Goal: Transaction & Acquisition: Purchase product/service

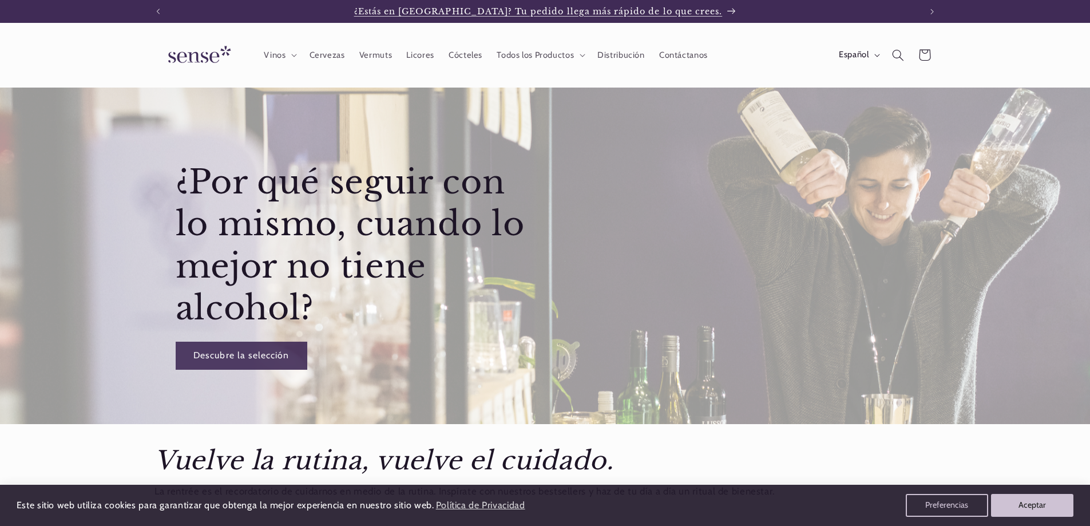
click at [702, 10] on p "¿Estás en [GEOGRAPHIC_DATA]? Tu pedido llega más rápido de lo que crees." at bounding box center [545, 11] width 382 height 23
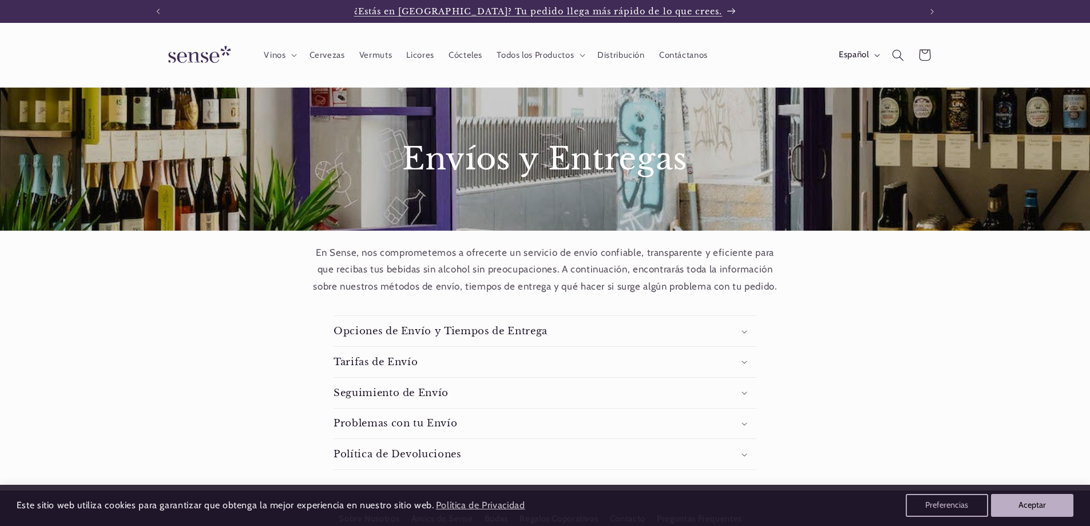
click at [700, 9] on p "¿Estás en [GEOGRAPHIC_DATA]? Tu pedido llega más rápido de lo que crees." at bounding box center [545, 11] width 382 height 23
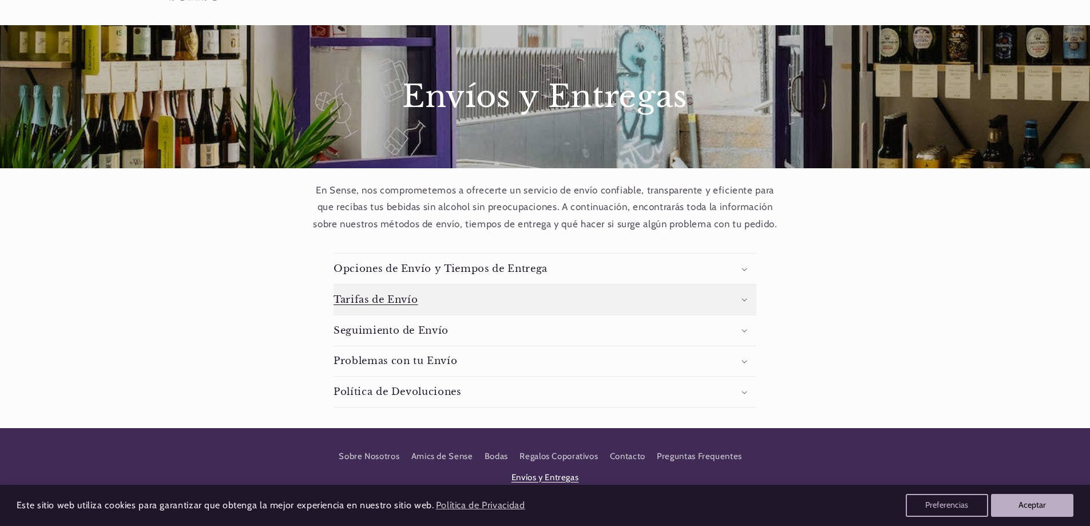
click at [745, 301] on icon at bounding box center [744, 300] width 5 height 3
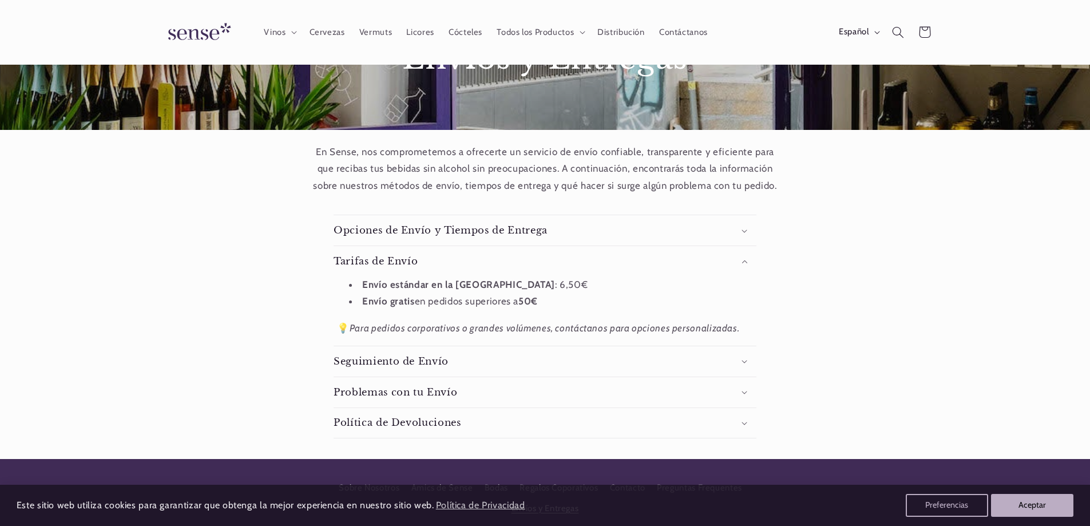
scroll to position [5, 0]
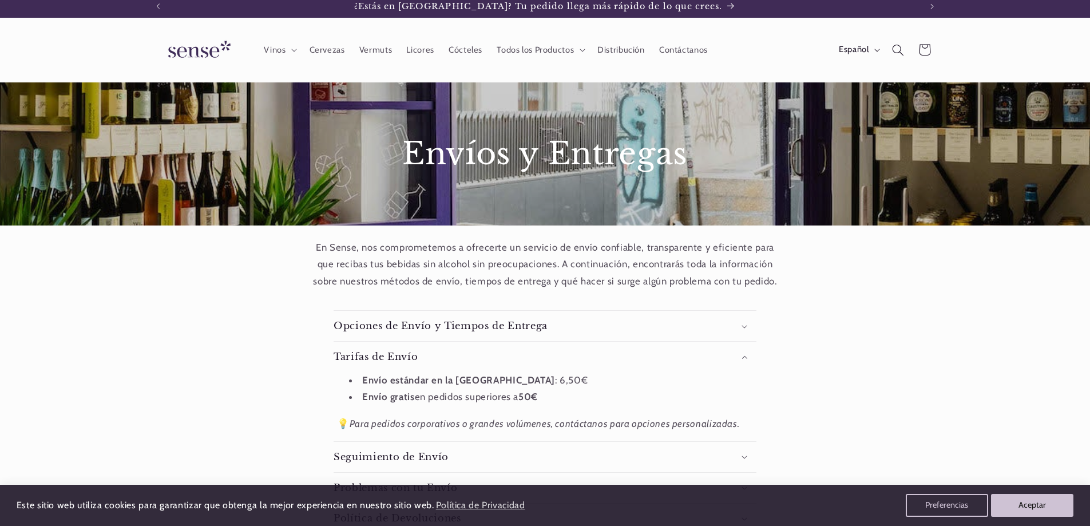
click at [213, 55] on img at bounding box center [198, 50] width 86 height 33
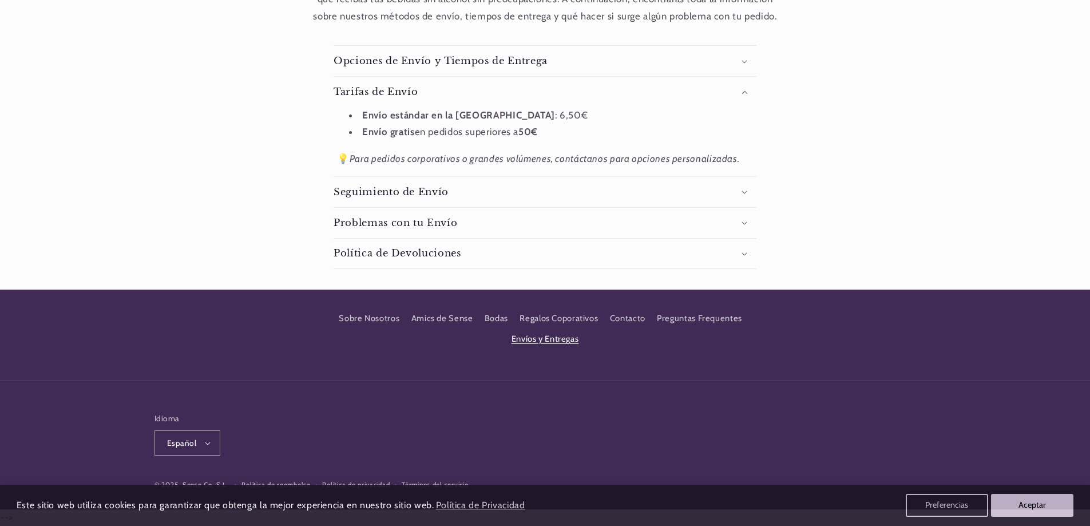
scroll to position [0, 0]
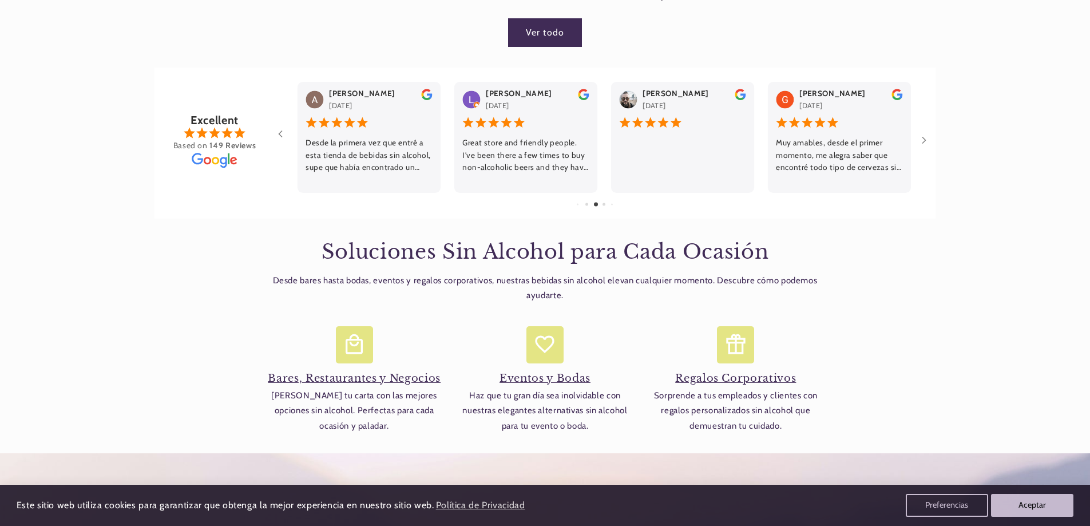
scroll to position [0, 762]
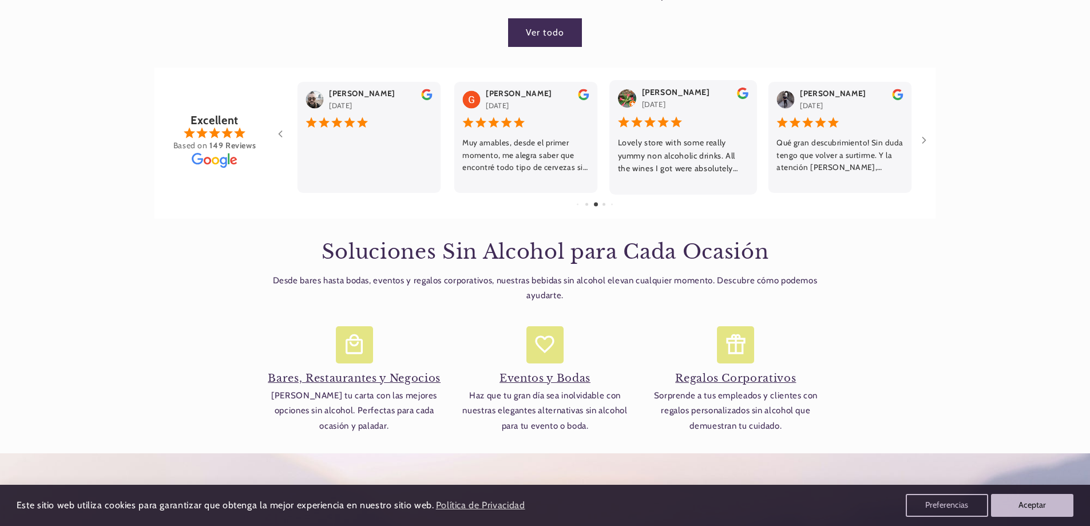
click at [670, 94] on div "Moko Gawanas" at bounding box center [676, 92] width 68 height 13
click at [691, 106] on div "Miguel Zavala June 24, 2025" at bounding box center [676, 98] width 68 height 25
click at [683, 144] on div "Qué gran descubrimiento! Sin duda tengo que volver a surtirme. Y la atención de…" at bounding box center [683, 155] width 130 height 38
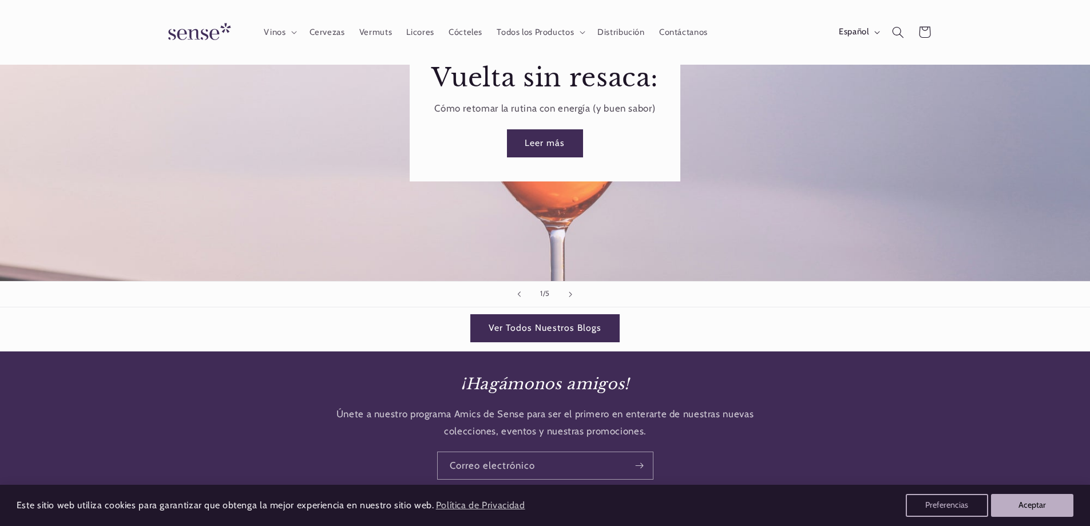
scroll to position [1374, 0]
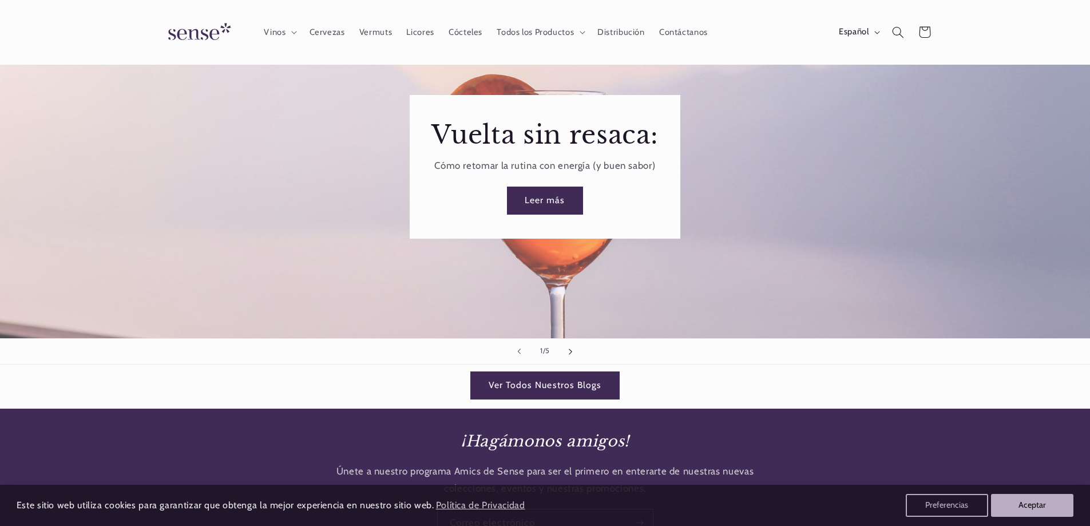
click at [573, 346] on button "Diapositiva siguiente" at bounding box center [571, 351] width 25 height 25
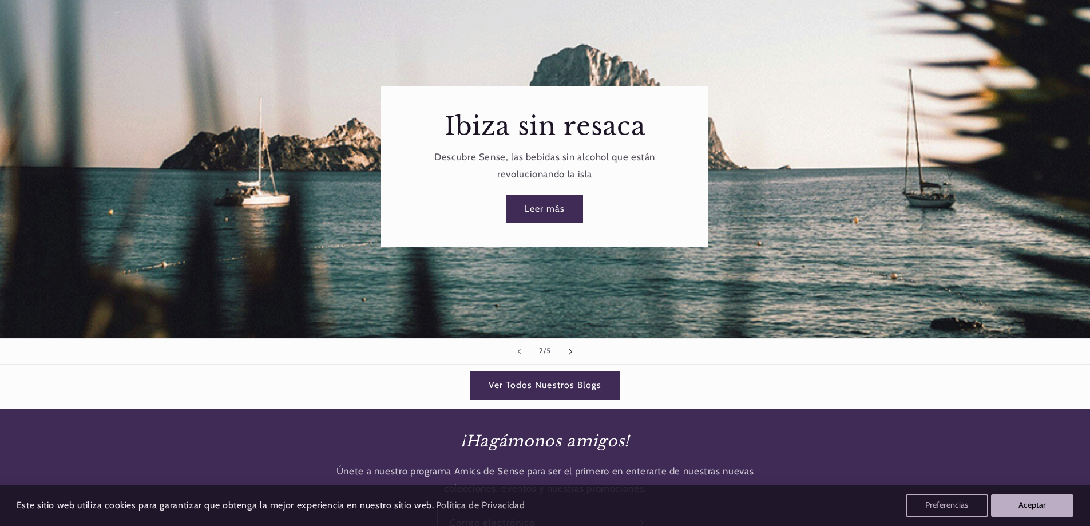
click at [572, 348] on icon "Diapositiva siguiente" at bounding box center [571, 351] width 4 height 7
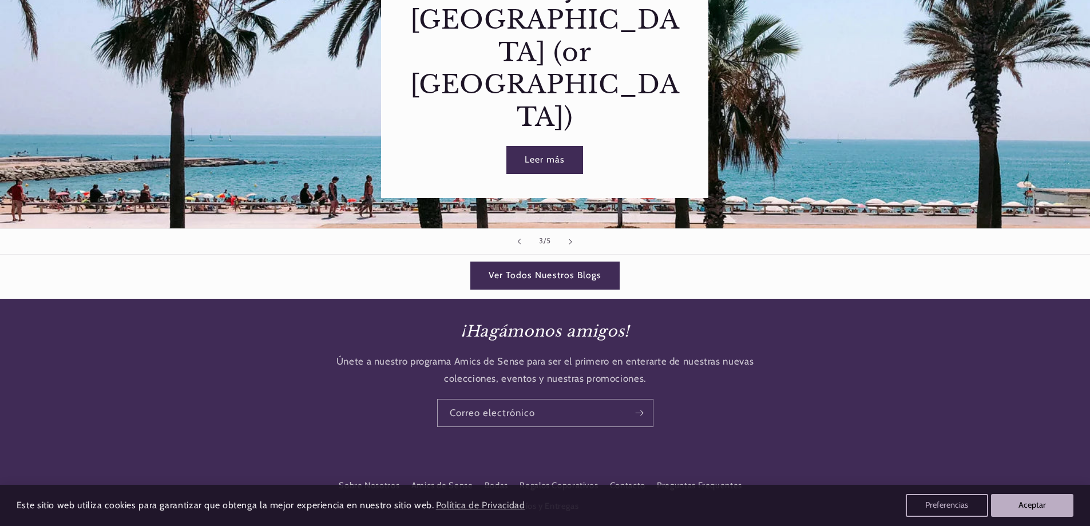
scroll to position [1488, 0]
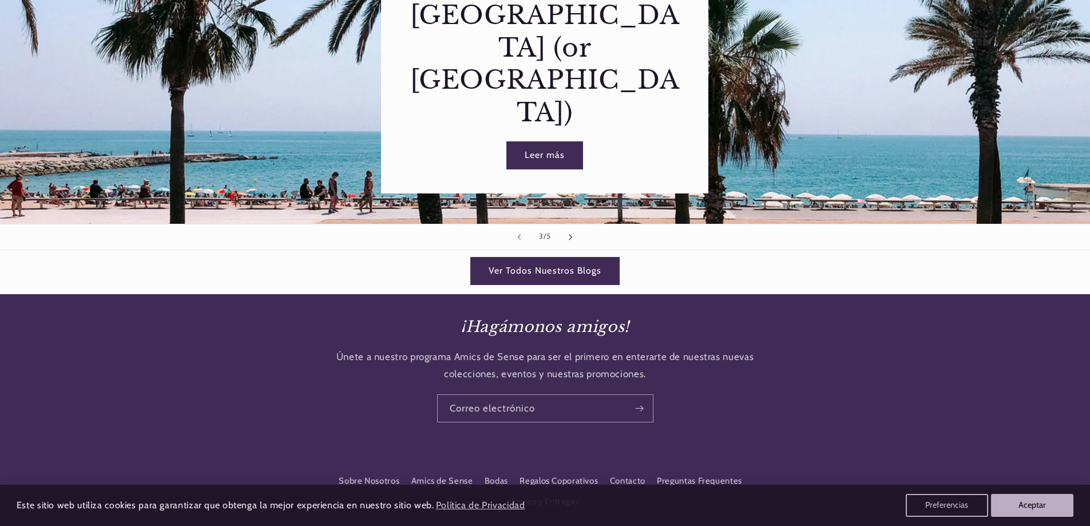
click at [573, 231] on button "Diapositiva siguiente" at bounding box center [571, 236] width 25 height 25
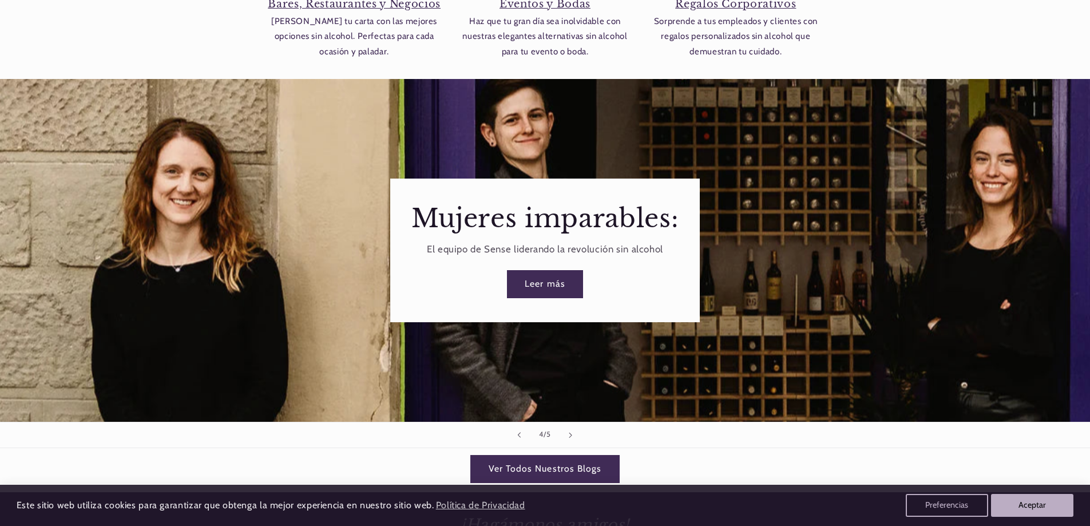
scroll to position [1316, 0]
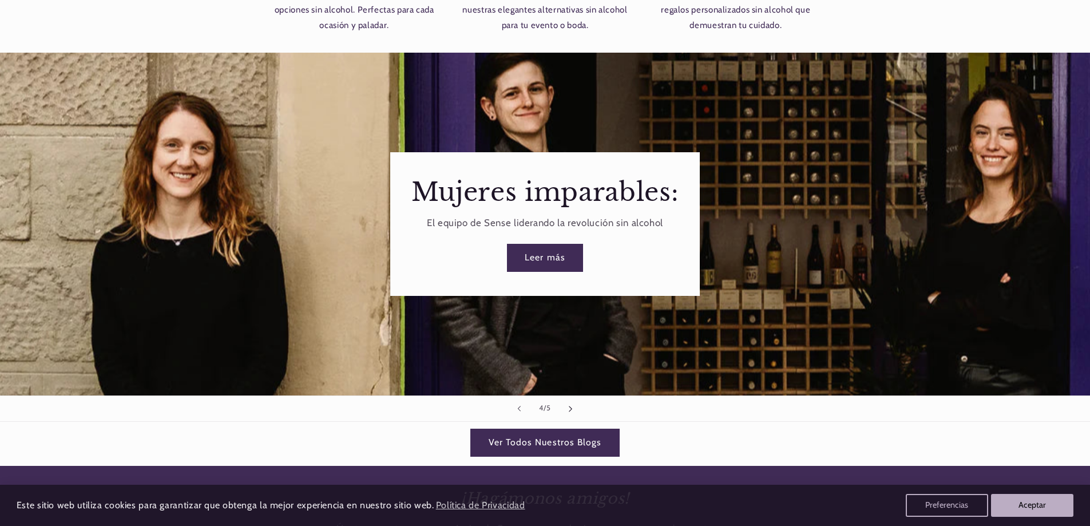
click at [569, 405] on icon "Diapositiva siguiente" at bounding box center [571, 408] width 4 height 7
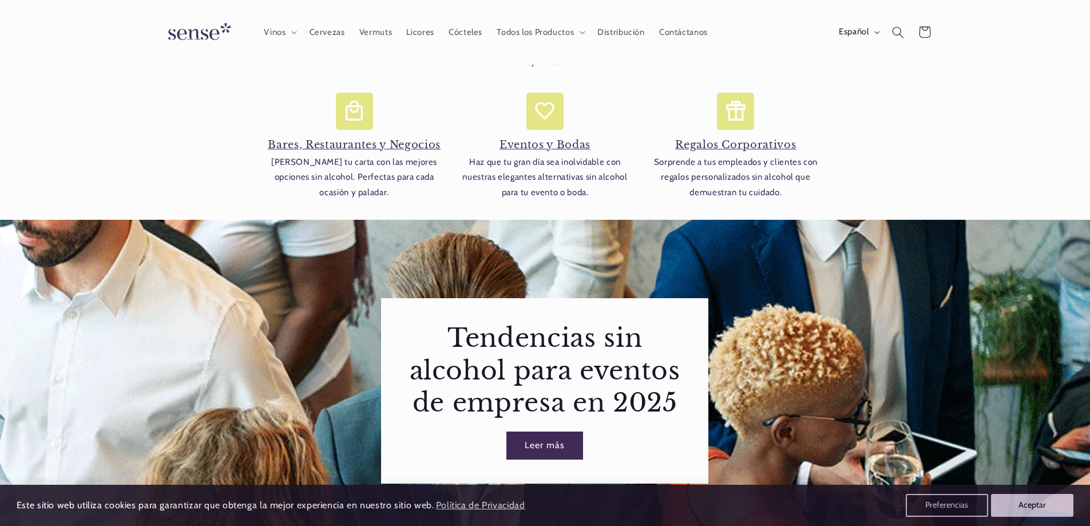
scroll to position [1145, 0]
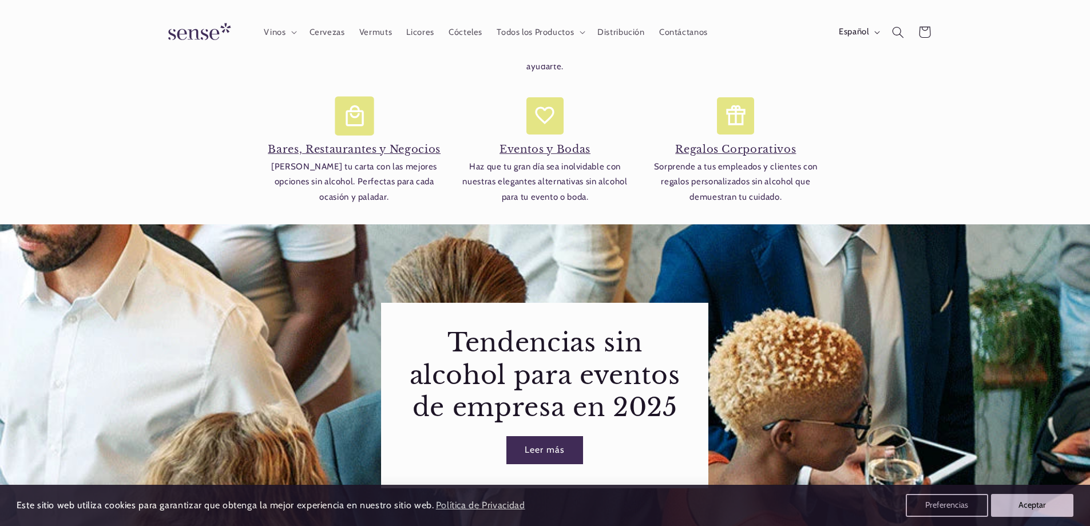
click at [380, 152] on h4 "Bares, Restaurantes y Negocios" at bounding box center [354, 149] width 179 height 13
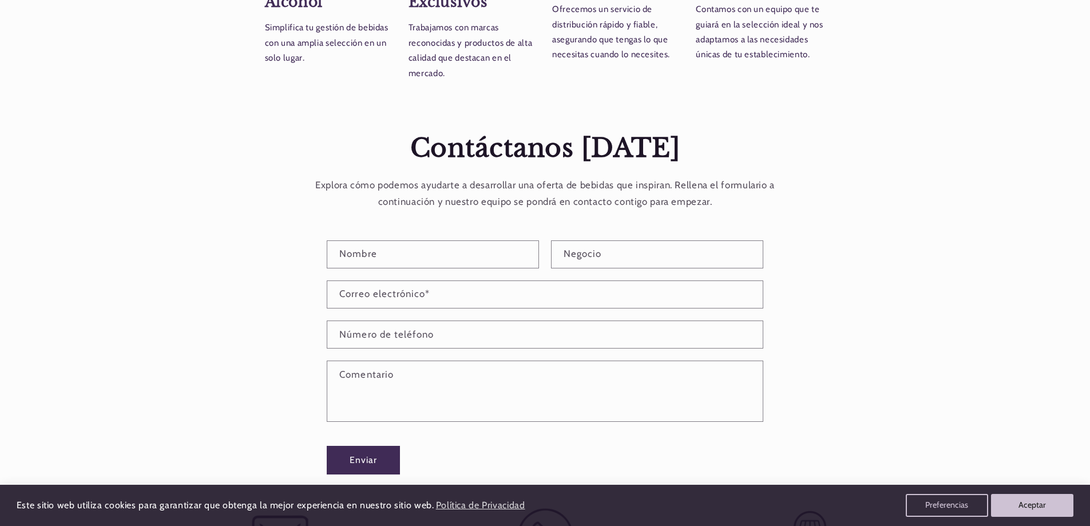
scroll to position [687, 0]
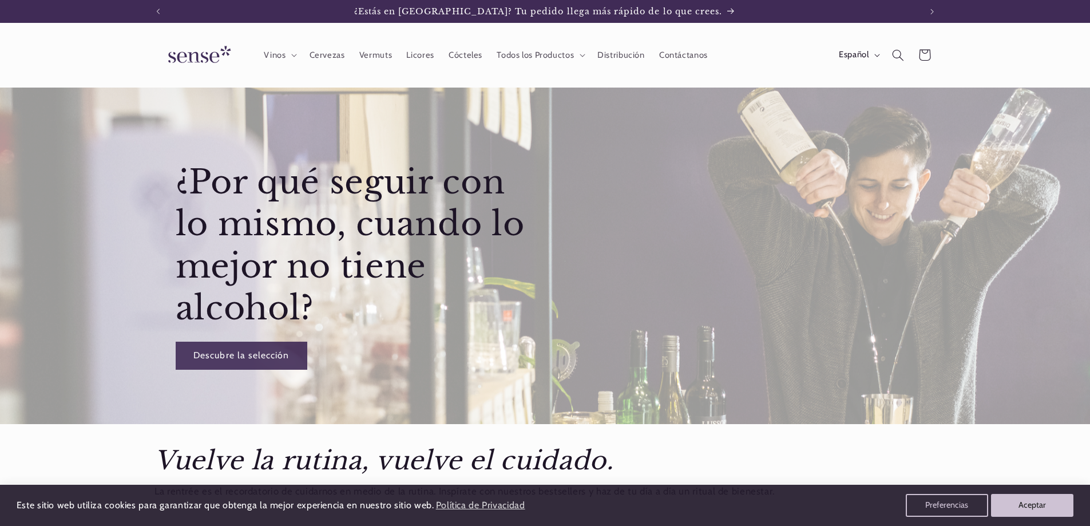
click at [200, 49] on img at bounding box center [198, 55] width 86 height 33
click at [294, 53] on summary "Vinos" at bounding box center [279, 54] width 45 height 25
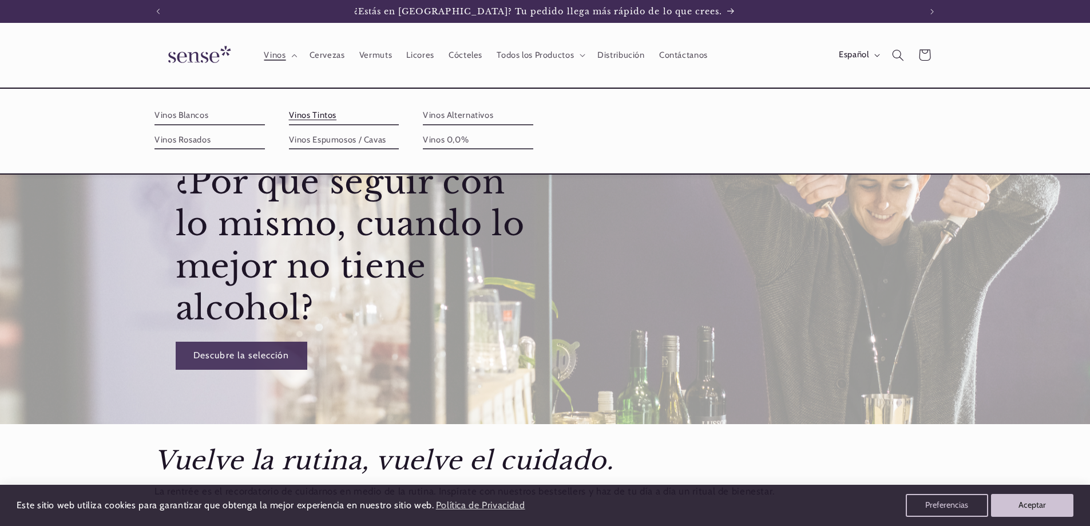
click at [312, 115] on link "Vinos Tintos" at bounding box center [344, 115] width 110 height 18
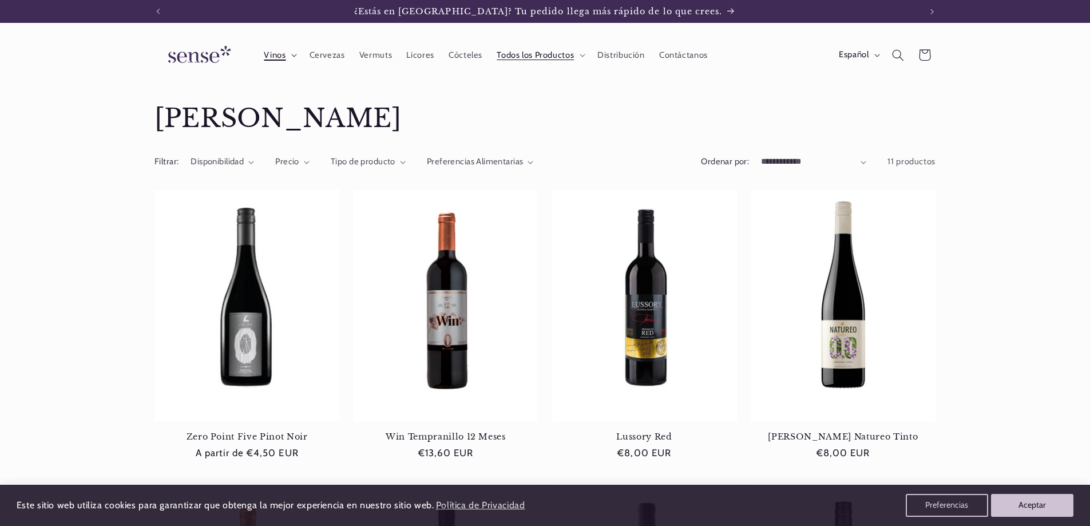
click at [295, 57] on icon at bounding box center [294, 55] width 5 height 3
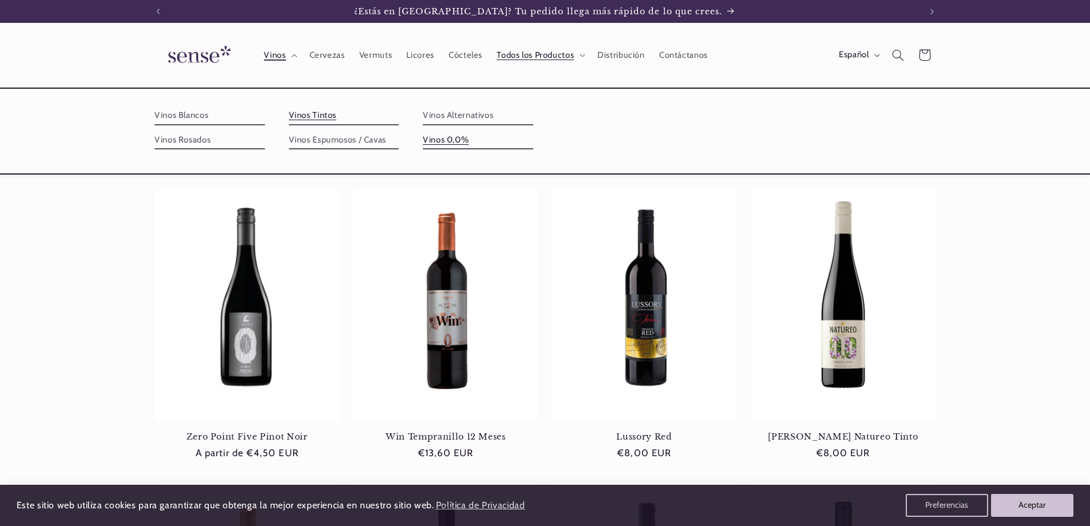
click at [434, 140] on link "Vinos 0,0%" at bounding box center [478, 140] width 110 height 18
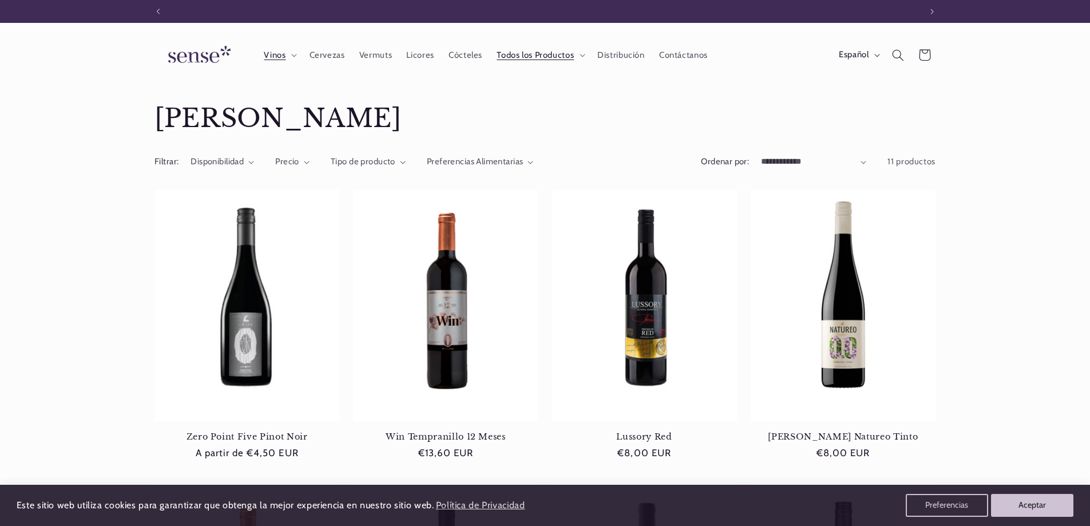
scroll to position [0, 762]
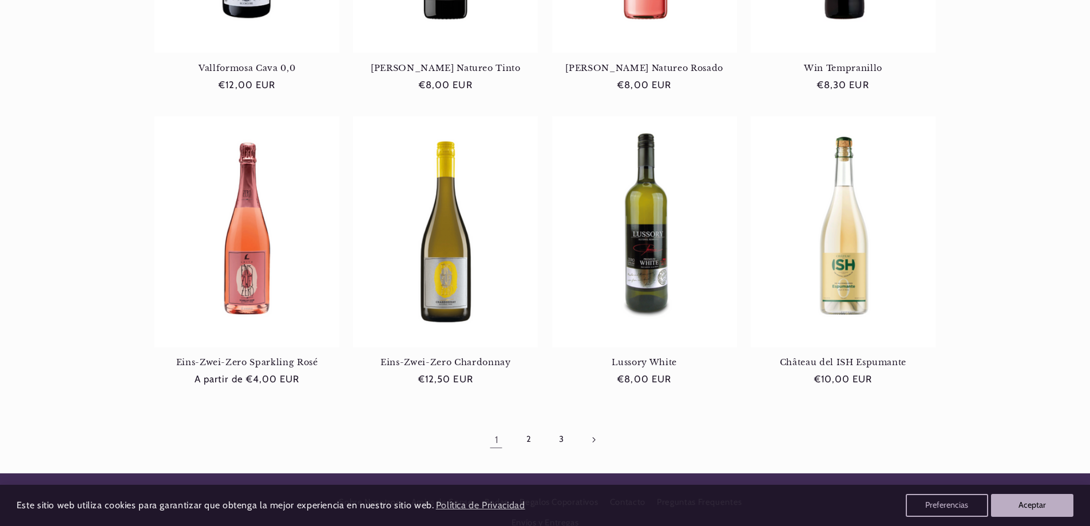
scroll to position [1141, 0]
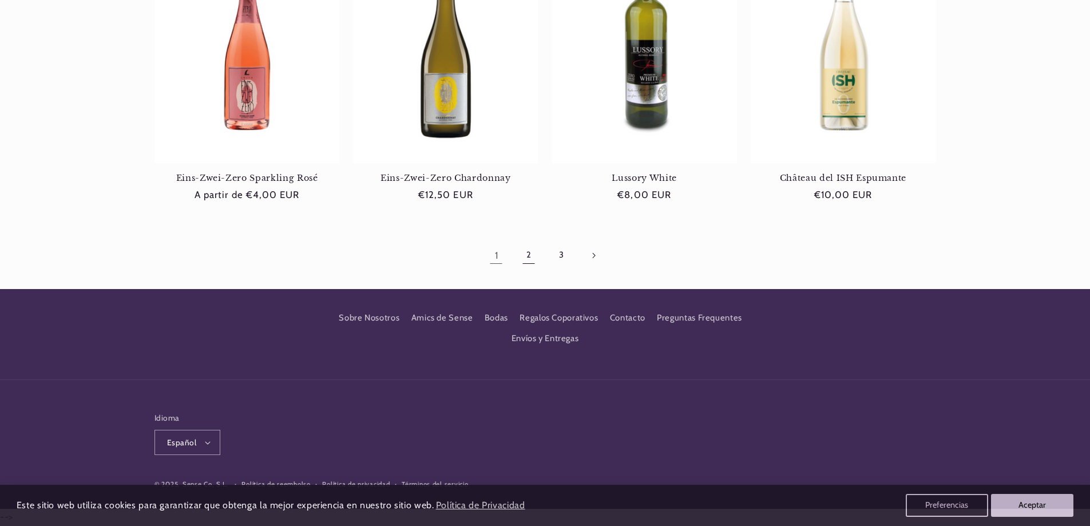
click at [532, 254] on link "2" at bounding box center [529, 255] width 26 height 26
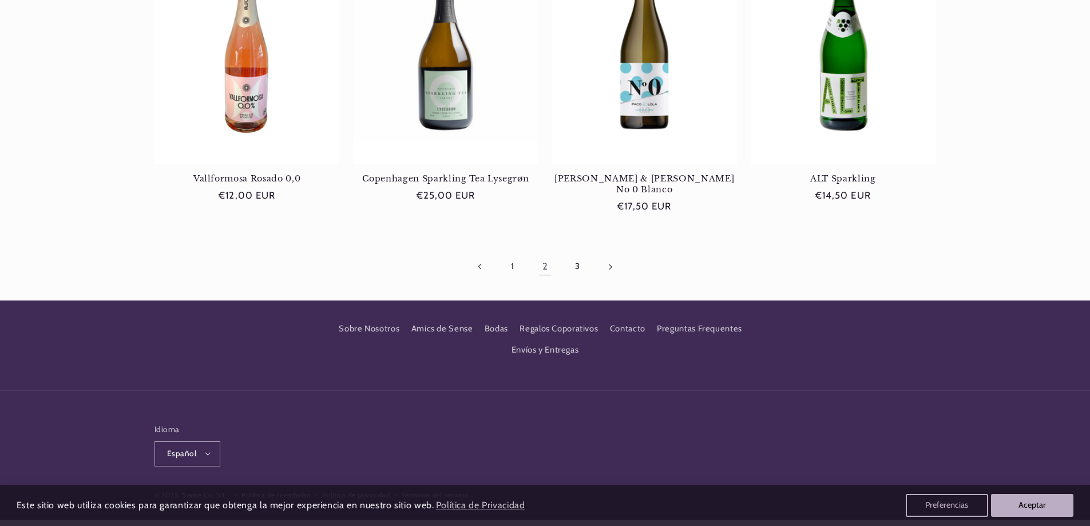
scroll to position [1141, 0]
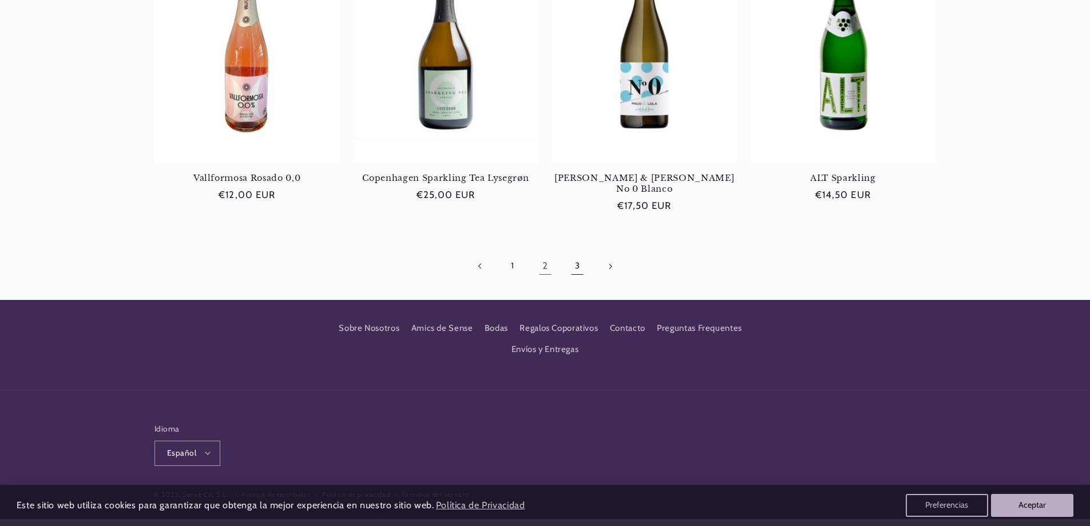
click at [575, 258] on link "3" at bounding box center [577, 266] width 26 height 26
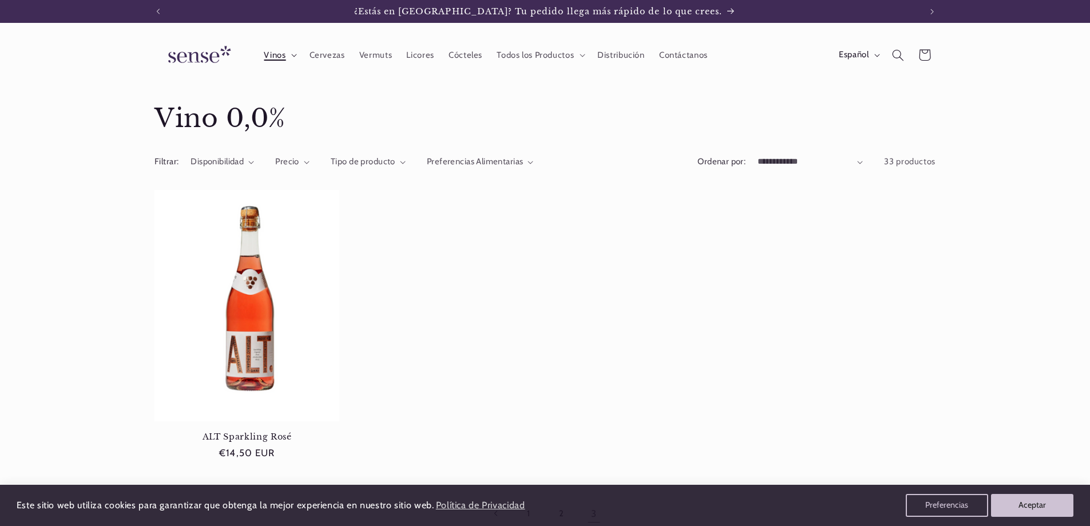
click at [296, 56] on icon at bounding box center [294, 55] width 6 height 3
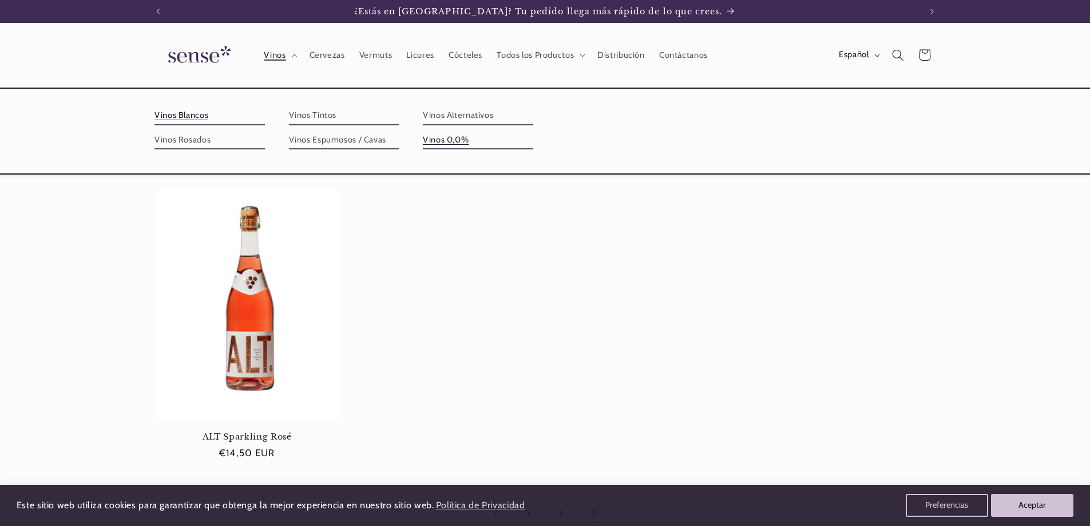
click at [193, 114] on link "Vinos Blancos" at bounding box center [210, 115] width 110 height 18
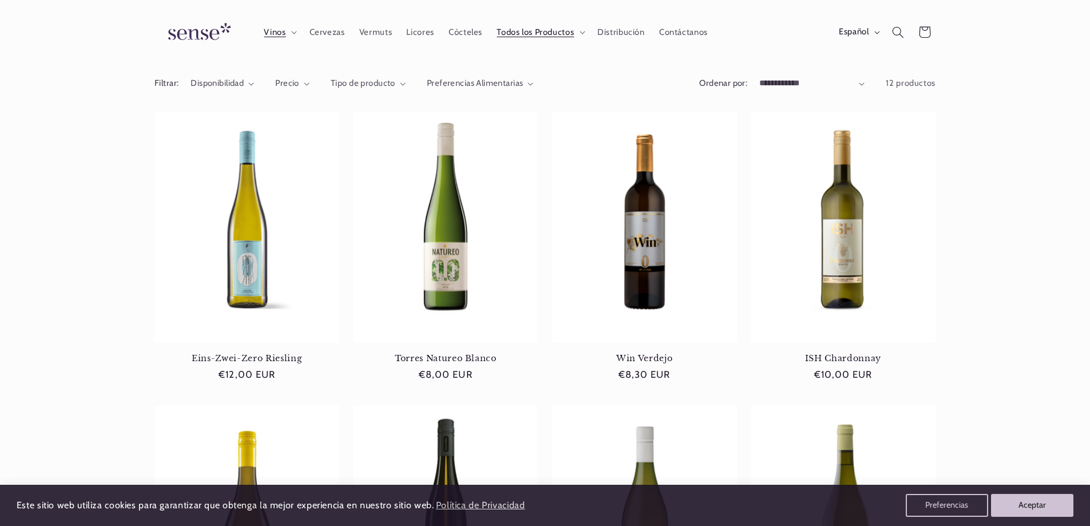
scroll to position [57, 0]
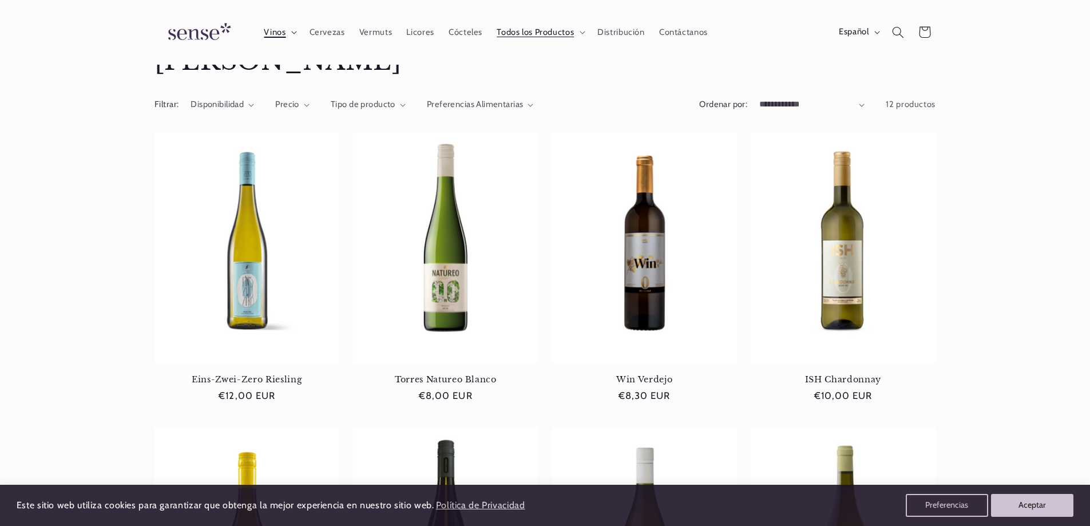
click at [293, 33] on icon at bounding box center [294, 32] width 6 height 3
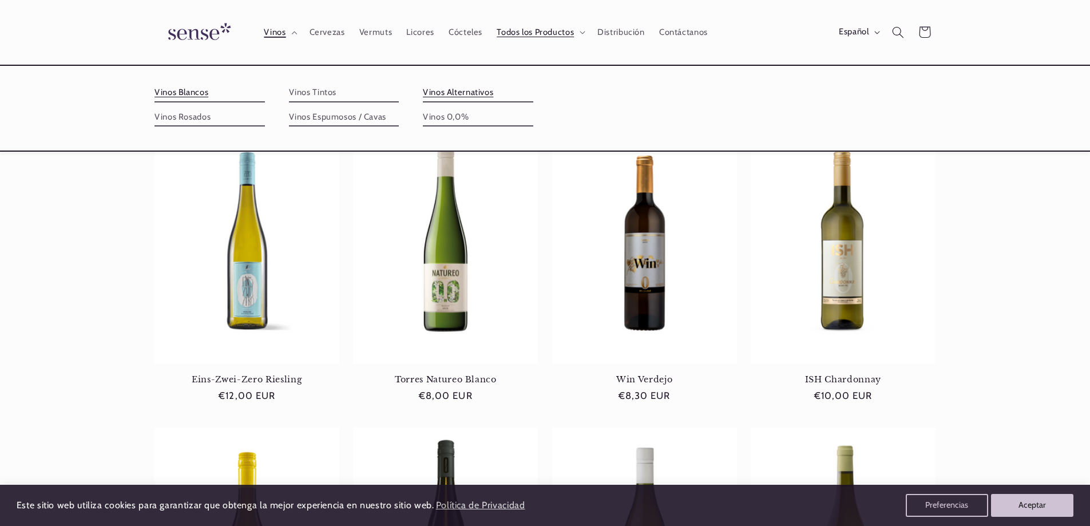
click at [462, 96] on link "Vinos Alternativos" at bounding box center [478, 93] width 110 height 18
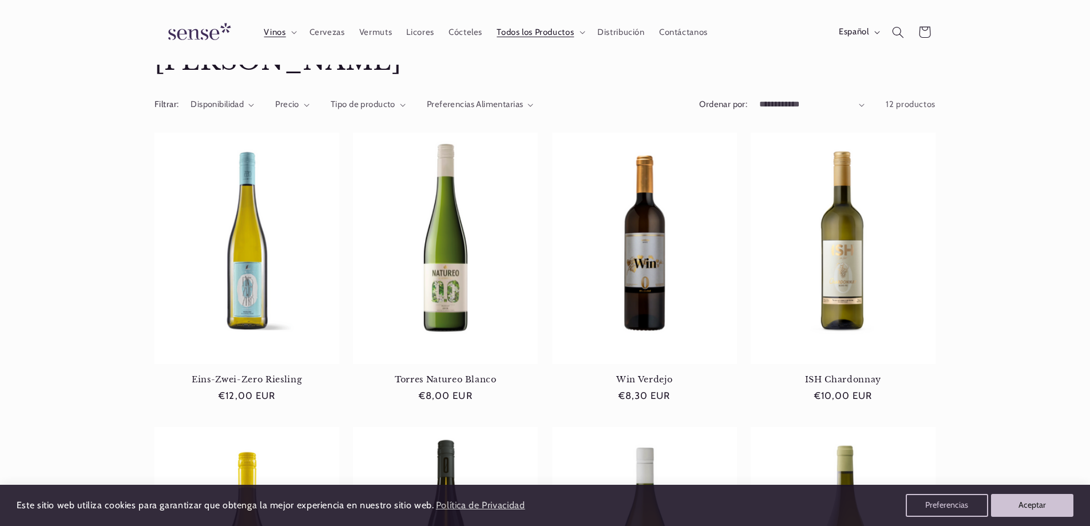
scroll to position [0, 0]
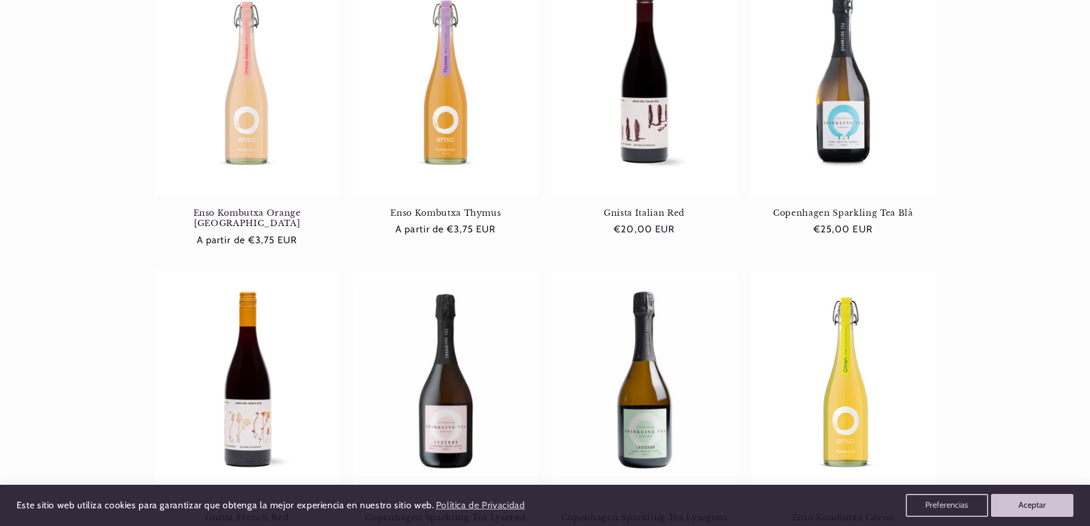
scroll to position [229, 0]
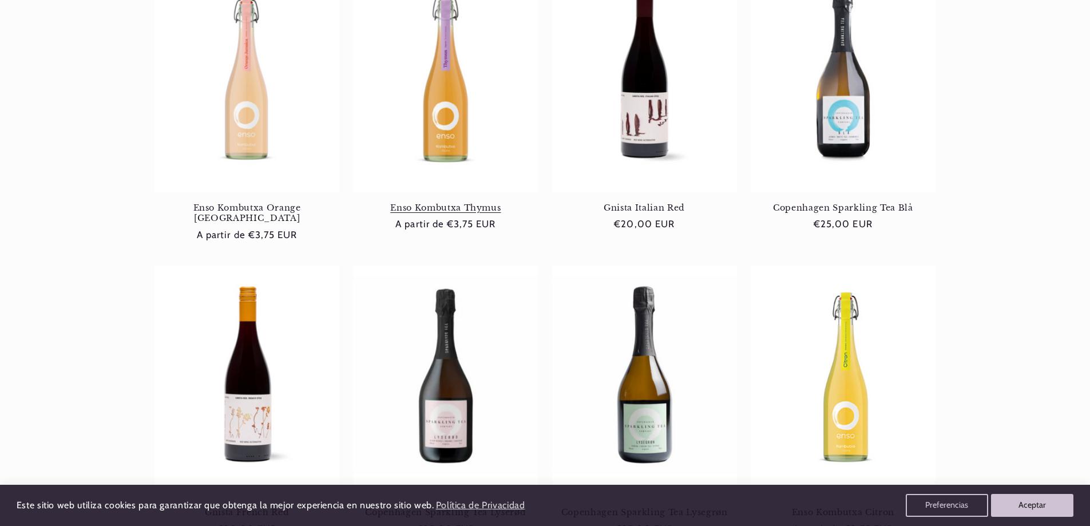
click at [424, 210] on link "Enso Kombutxa Thymus" at bounding box center [445, 208] width 185 height 10
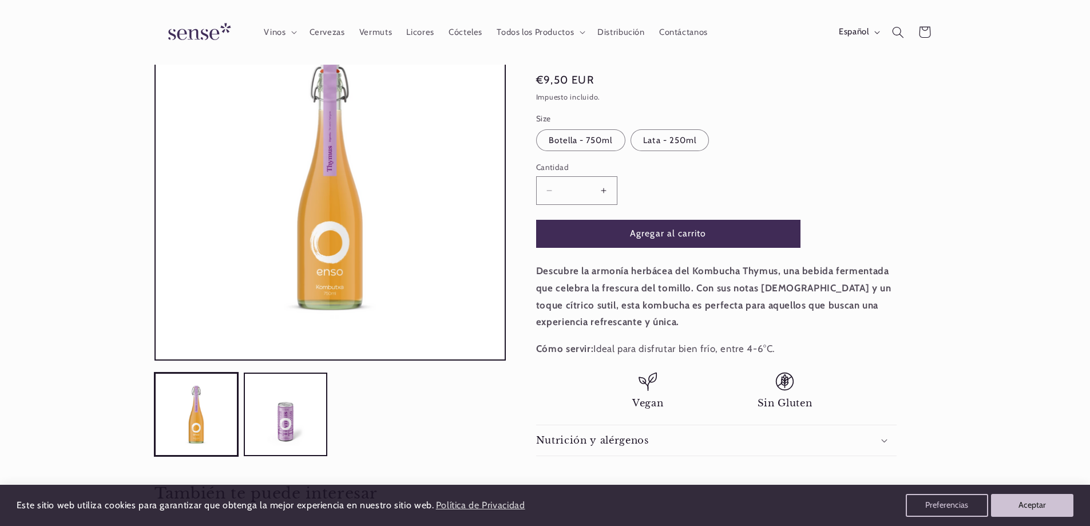
scroll to position [57, 0]
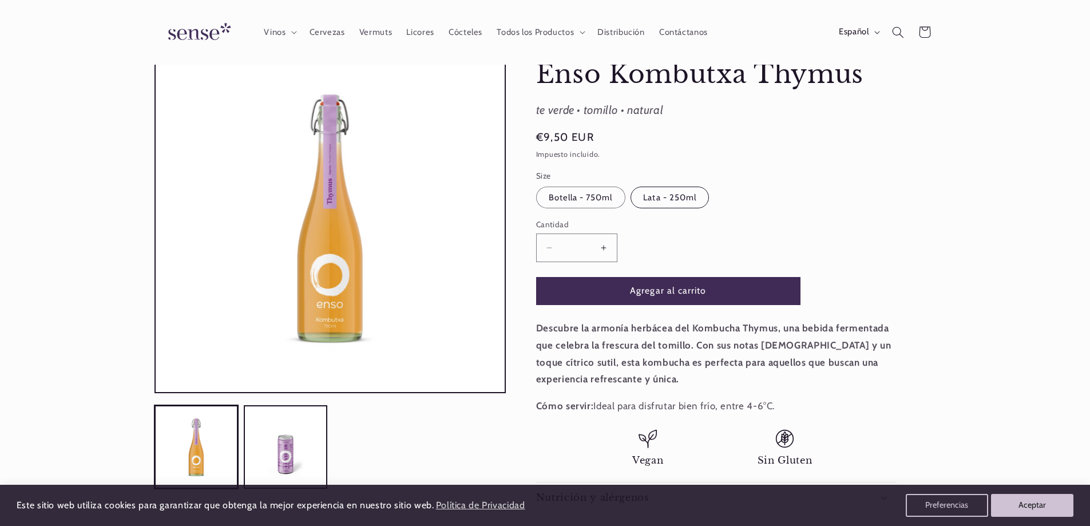
click at [669, 195] on label "Lata - 250ml Variante agotada o no disponible" at bounding box center [670, 198] width 78 height 22
